Goal: Task Accomplishment & Management: Use online tool/utility

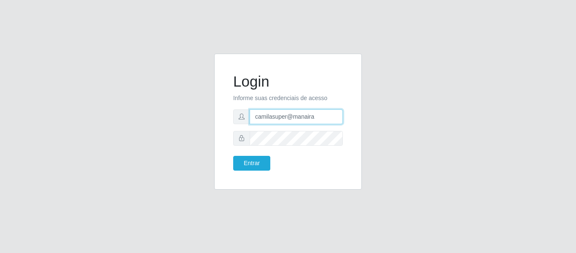
drag, startPoint x: 324, startPoint y: 117, endPoint x: 179, endPoint y: 78, distance: 150.3
click at [176, 98] on div "Login Informe suas credenciais de acesso camilasuper@manaira Entrar" at bounding box center [288, 127] width 481 height 146
type input "[EMAIL_ADDRESS][DOMAIN_NAME]"
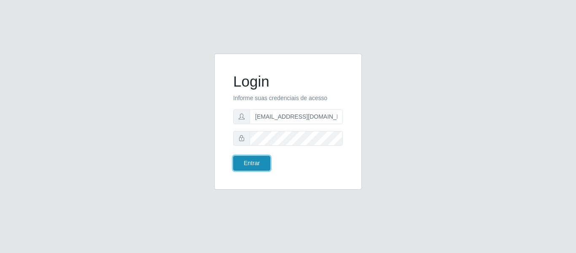
click at [239, 164] on button "Entrar" at bounding box center [251, 163] width 37 height 15
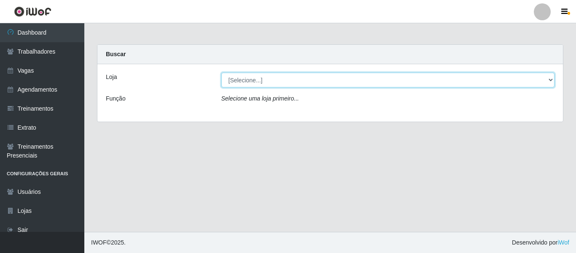
click at [256, 74] on select "[Selecione...] Bemais - Ruy Carneiro Bemais Supermercados - B1 Mangabeira Bemai…" at bounding box center [389, 80] width 334 height 15
select select "249"
click at [222, 73] on select "[Selecione...] Bemais - Ruy Carneiro Bemais Supermercados - B1 Mangabeira Bemai…" at bounding box center [389, 80] width 334 height 15
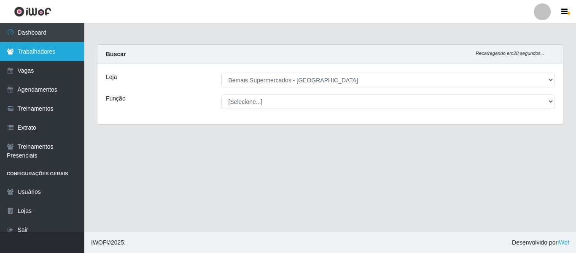
click at [49, 52] on link "Trabalhadores" at bounding box center [42, 51] width 84 height 19
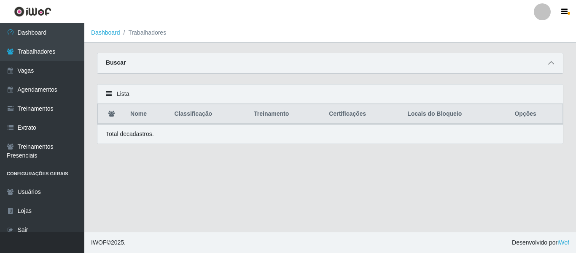
click at [548, 64] on span at bounding box center [551, 63] width 10 height 10
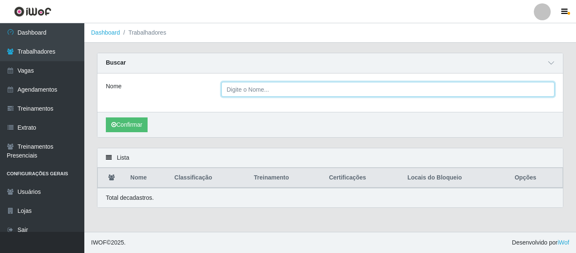
click at [262, 90] on input "Nome" at bounding box center [389, 89] width 334 height 15
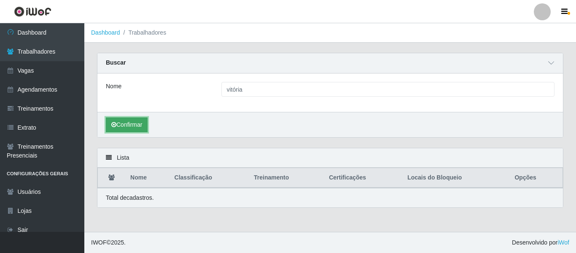
click at [125, 123] on button "Confirmar" at bounding box center [127, 124] width 42 height 15
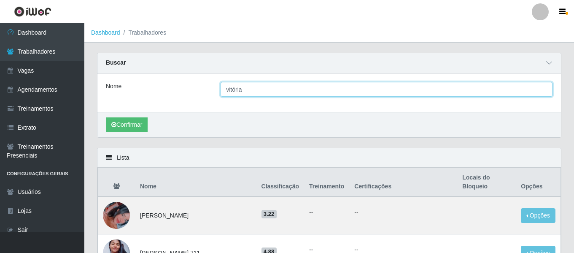
click at [274, 92] on input "vitória" at bounding box center [387, 89] width 332 height 15
type input "[PERSON_NAME]"
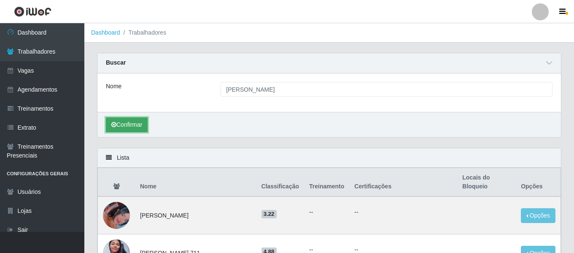
click at [124, 127] on button "Confirmar" at bounding box center [127, 124] width 42 height 15
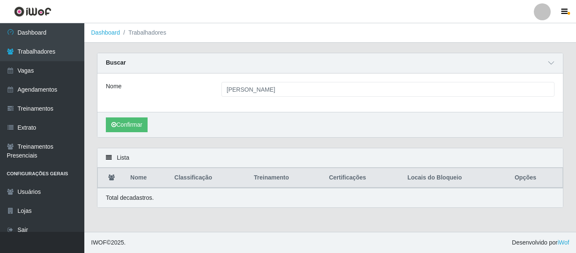
click at [542, 16] on div at bounding box center [542, 11] width 17 height 17
click at [529, 62] on button "Sair" at bounding box center [526, 65] width 76 height 17
